Goal: Find specific page/section

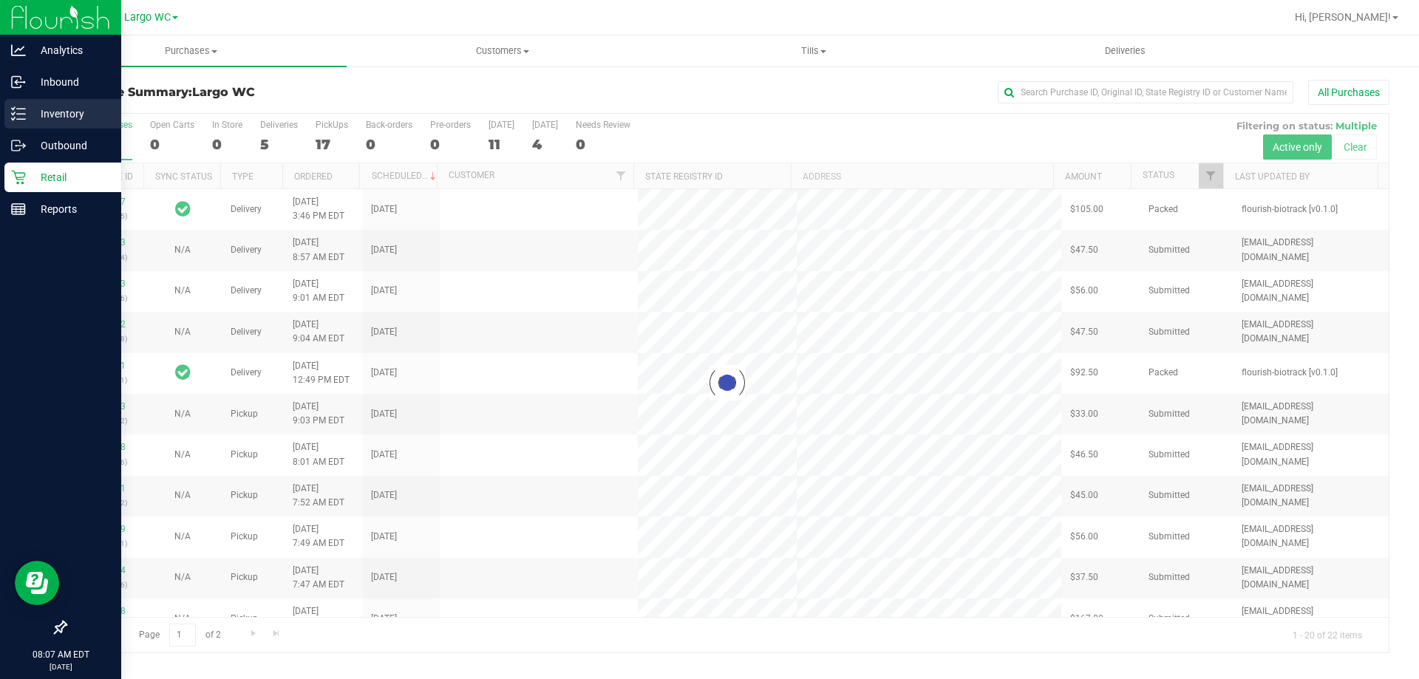
click at [20, 122] on div "Inventory" at bounding box center [62, 114] width 117 height 30
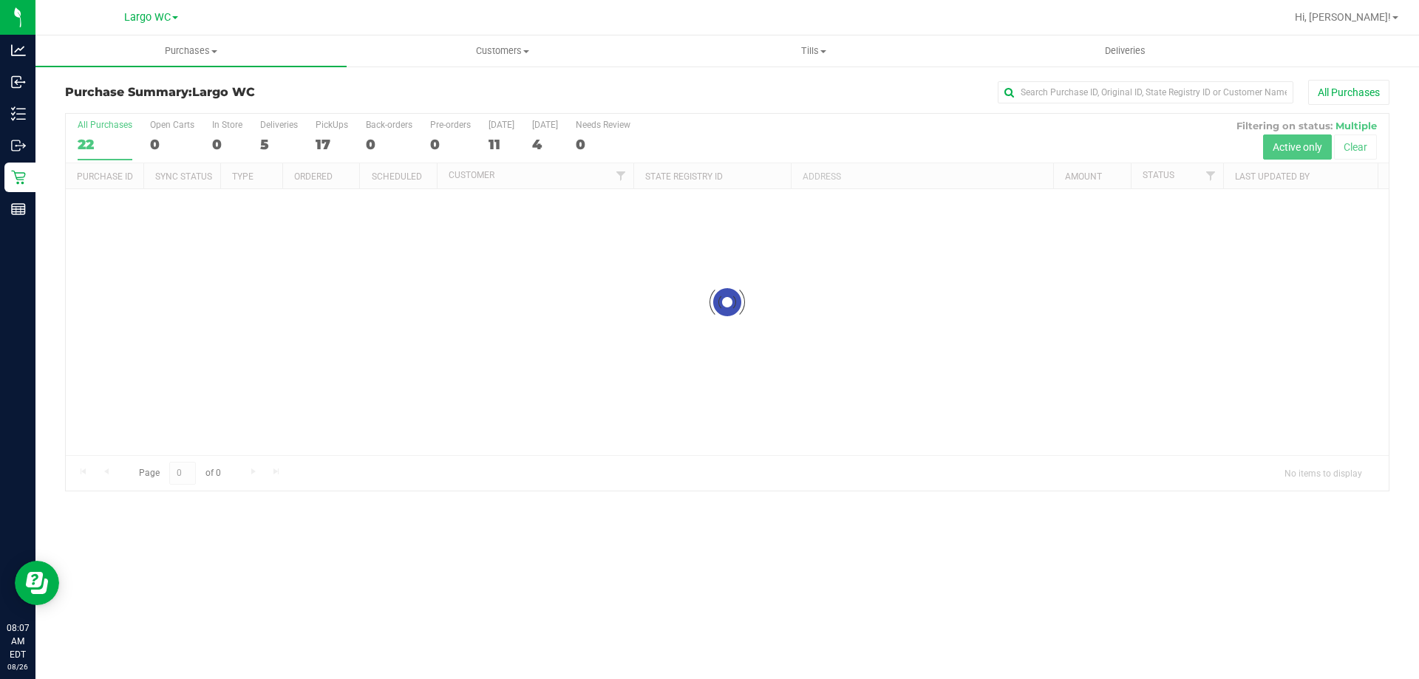
click at [989, 137] on div at bounding box center [727, 302] width 1323 height 377
